Goal: Find specific page/section: Find specific page/section

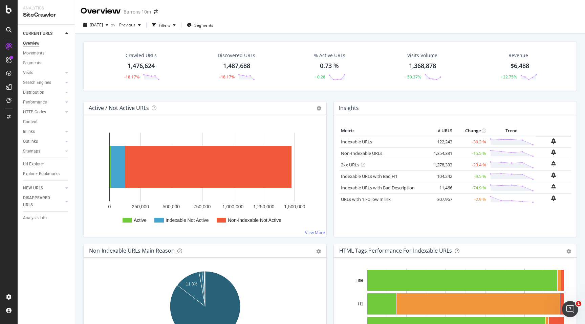
click at [62, 251] on div "CURRENT URLS Overview Movements Segments Visits Analysis Orphan URLs Search Eng…" at bounding box center [46, 174] width 57 height 299
click at [61, 101] on div at bounding box center [59, 102] width 7 height 7
